Goal: Task Accomplishment & Management: Complete application form

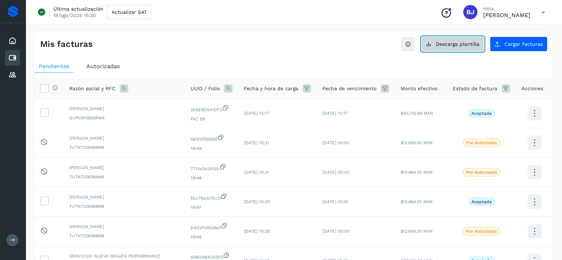
click at [436, 46] on button "Descarga plantilla" at bounding box center [452, 44] width 63 height 15
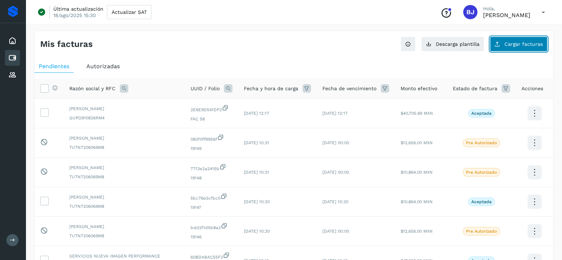
click at [513, 46] on span "Cargar facturas" at bounding box center [524, 44] width 38 height 5
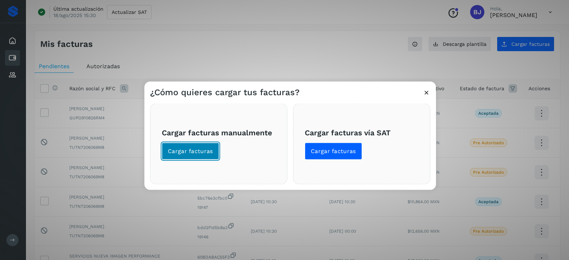
click at [206, 154] on span "Cargar facturas" at bounding box center [190, 152] width 45 height 8
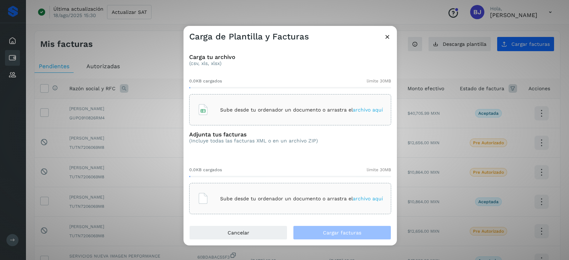
click at [247, 95] on div "Sube desde tu ordenador un documento o arrastra el archivo aquí" at bounding box center [290, 109] width 202 height 31
click at [265, 194] on div "Sube desde tu ordenador un documento o arrastra el archivo aquí" at bounding box center [290, 198] width 186 height 19
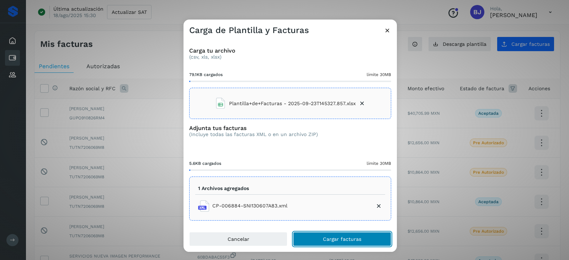
click at [375, 239] on button "Cargar facturas" at bounding box center [342, 239] width 98 height 14
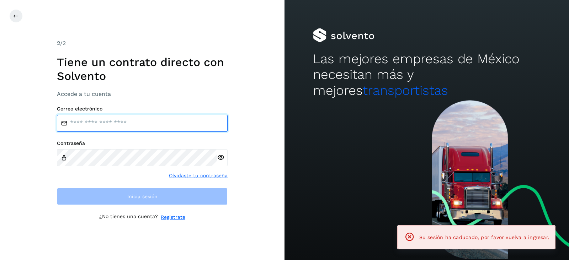
type input "**********"
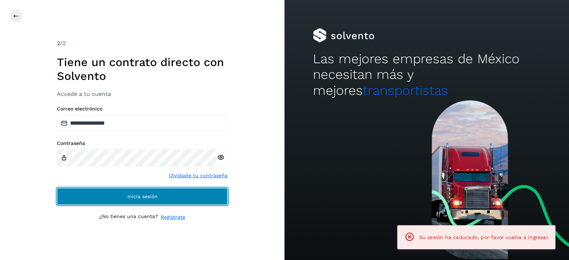
click at [153, 188] on button "Inicia sesión" at bounding box center [142, 196] width 171 height 17
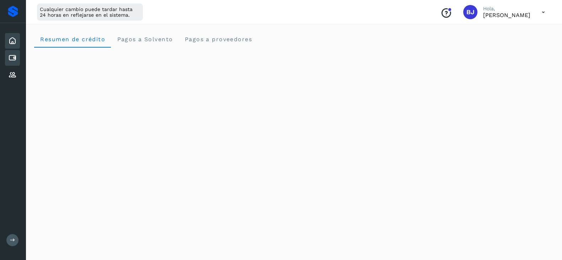
click at [7, 54] on div "Cuentas por pagar" at bounding box center [12, 58] width 15 height 16
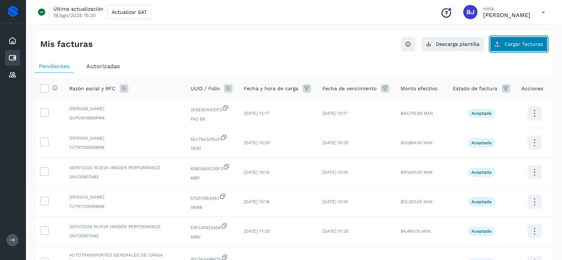
click at [535, 43] on span "Cargar facturas" at bounding box center [524, 44] width 38 height 5
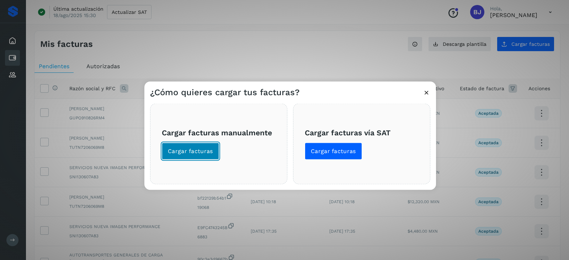
click at [214, 151] on button "Cargar facturas" at bounding box center [190, 151] width 57 height 17
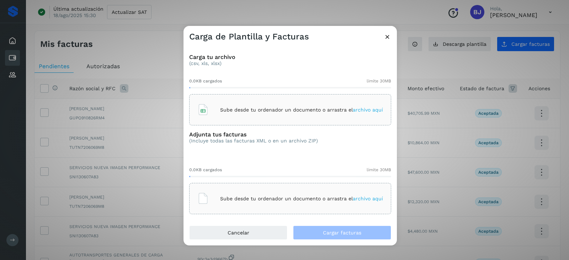
click at [266, 100] on div "Sube desde tu ordenador un documento o arrastra el archivo aquí" at bounding box center [290, 109] width 202 height 31
click at [263, 192] on div "Sube desde tu ordenador un documento o arrastra el archivo aquí" at bounding box center [290, 198] width 186 height 19
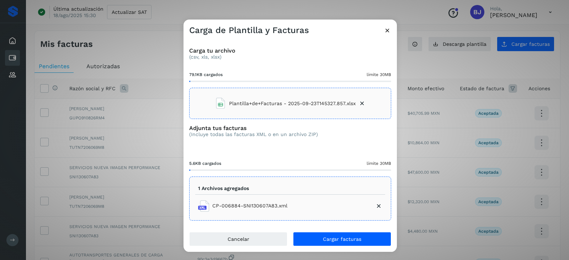
click at [325, 231] on div "Carga tu archivo (csv, xls, xlsx) 79.1KB cargados límite 30MB Plantilla+de+Fact…" at bounding box center [289, 134] width 213 height 196
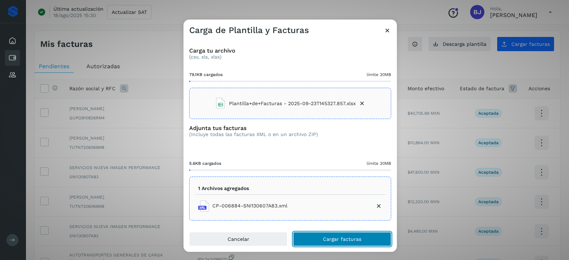
click at [332, 237] on span "Cargar facturas" at bounding box center [342, 239] width 38 height 5
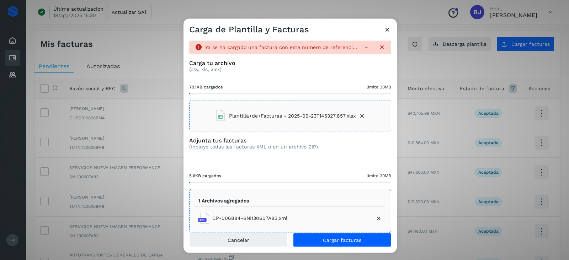
click at [386, 30] on icon at bounding box center [387, 29] width 7 height 7
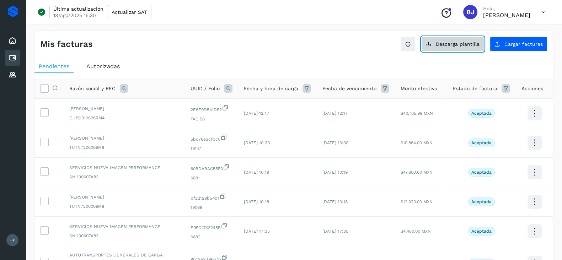
click at [432, 41] on icon at bounding box center [429, 44] width 6 height 6
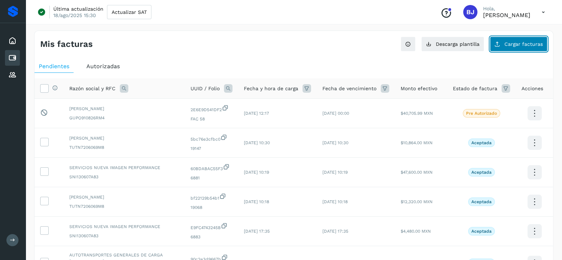
click at [502, 43] on button "Cargar facturas" at bounding box center [519, 44] width 58 height 15
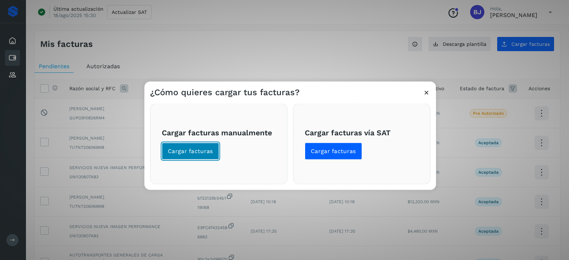
click at [183, 144] on button "Cargar facturas" at bounding box center [190, 151] width 57 height 17
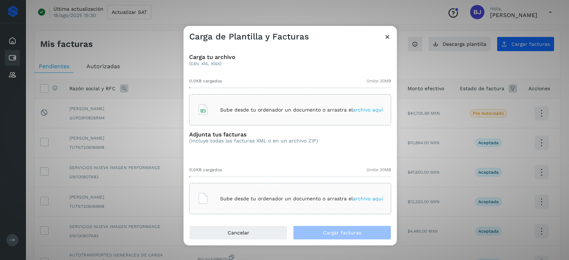
click at [225, 102] on div "Sube desde tu ordenador un documento o arrastra el archivo aquí" at bounding box center [290, 109] width 186 height 19
click at [221, 193] on div "Sube desde tu ordenador un documento o arrastra el archivo aquí" at bounding box center [290, 198] width 186 height 19
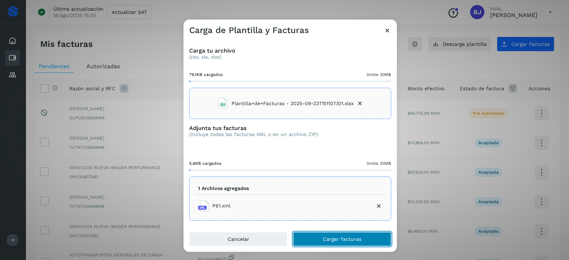
click at [327, 233] on button "Cargar facturas" at bounding box center [342, 239] width 98 height 14
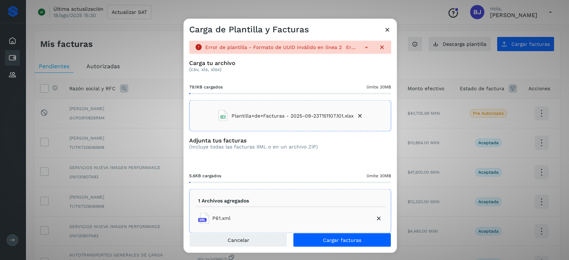
click at [385, 35] on div "Error de plantilla - Formato de UUID inválido en línea 2 Error de plantilla - D…" at bounding box center [289, 134] width 213 height 198
click at [388, 26] on icon at bounding box center [387, 29] width 7 height 7
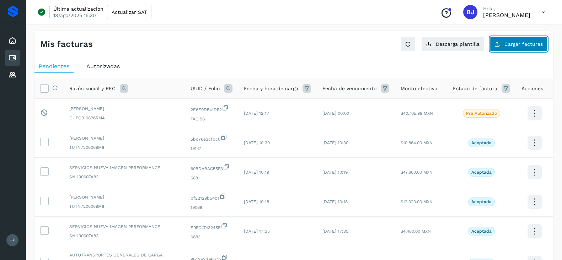
click at [508, 43] on span "Cargar facturas" at bounding box center [524, 44] width 38 height 5
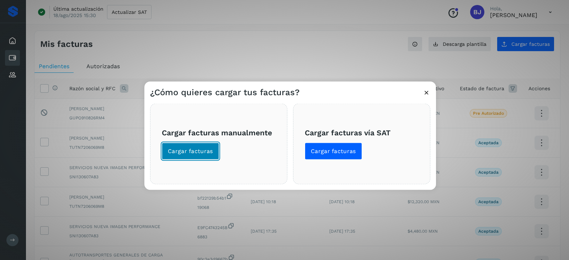
click at [183, 155] on button "Cargar facturas" at bounding box center [190, 151] width 57 height 17
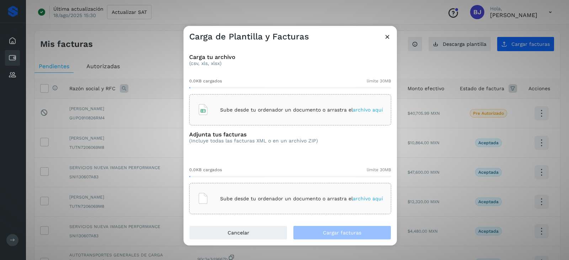
click at [251, 107] on p "Sube desde tu ordenador un documento o arrastra el archivo aquí" at bounding box center [301, 110] width 163 height 6
click at [280, 196] on p "Sube desde tu ordenador un documento o arrastra el archivo aquí" at bounding box center [301, 199] width 163 height 6
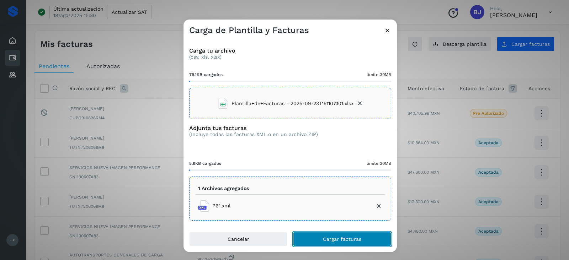
click at [352, 241] on span "Cargar facturas" at bounding box center [342, 239] width 38 height 5
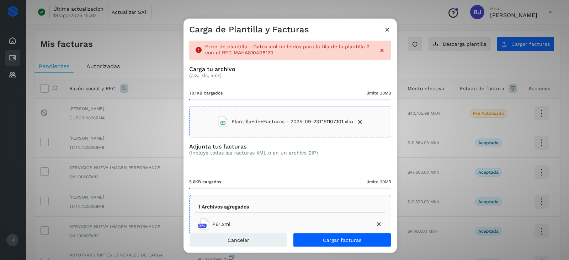
click at [390, 29] on icon at bounding box center [387, 29] width 7 height 7
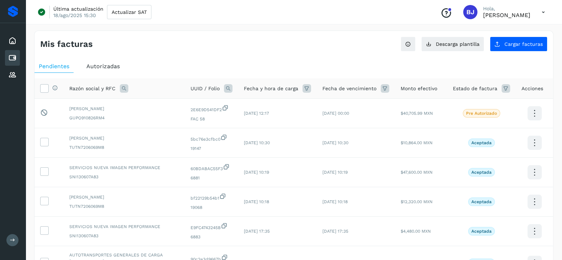
click at [510, 52] on div "Mis facturas Ver instrucciones para cargar Facturas Descarga plantilla Cargar f…" at bounding box center [293, 240] width 519 height 419
click at [517, 50] on button "Cargar facturas" at bounding box center [519, 44] width 58 height 15
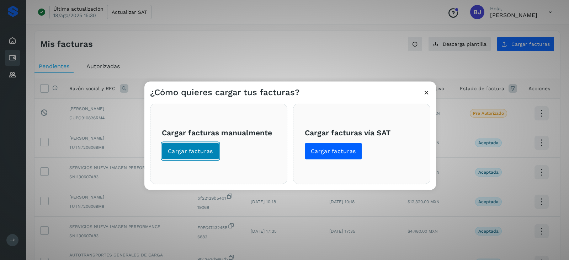
click at [199, 150] on span "Cargar facturas" at bounding box center [190, 152] width 45 height 8
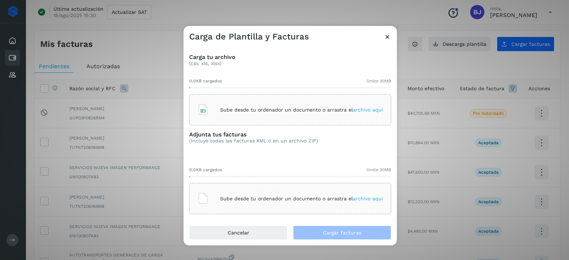
click at [265, 105] on div "Sube desde tu ordenador un documento o arrastra el archivo aquí" at bounding box center [290, 109] width 186 height 19
click at [247, 200] on p "Sube desde tu ordenador un documento o arrastra el archivo aquí" at bounding box center [301, 199] width 163 height 6
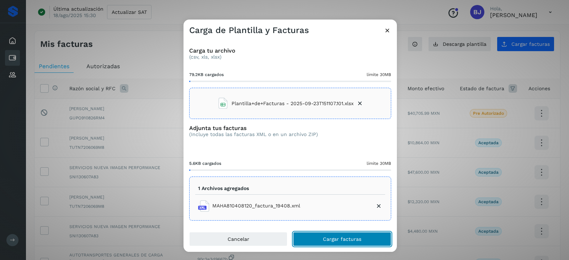
click at [332, 243] on button "Cargar facturas" at bounding box center [342, 239] width 98 height 14
